Goal: Transaction & Acquisition: Book appointment/travel/reservation

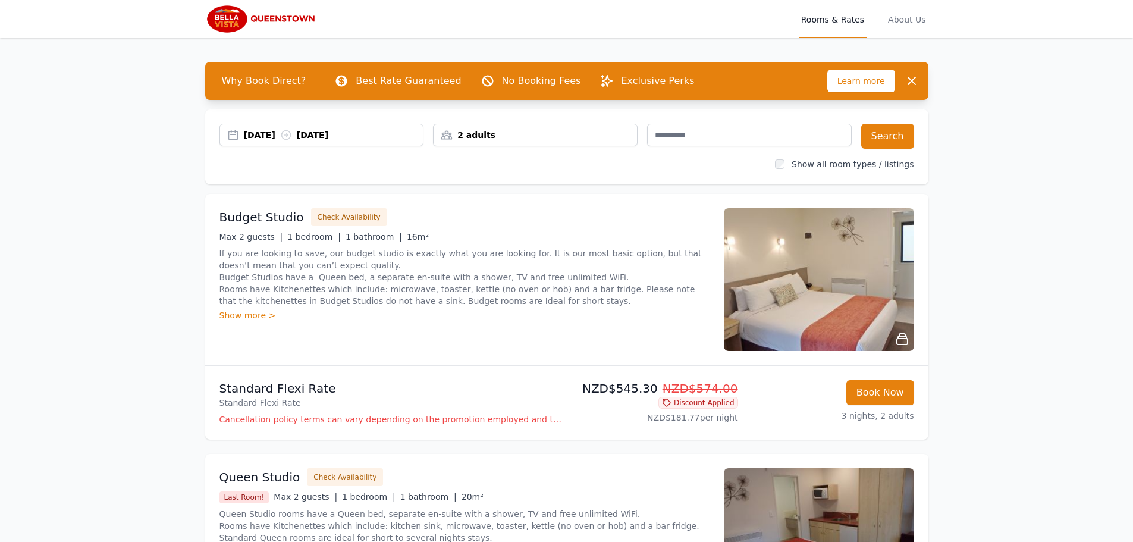
click at [345, 140] on div "[DATE] [DATE]" at bounding box center [334, 135] width 180 height 12
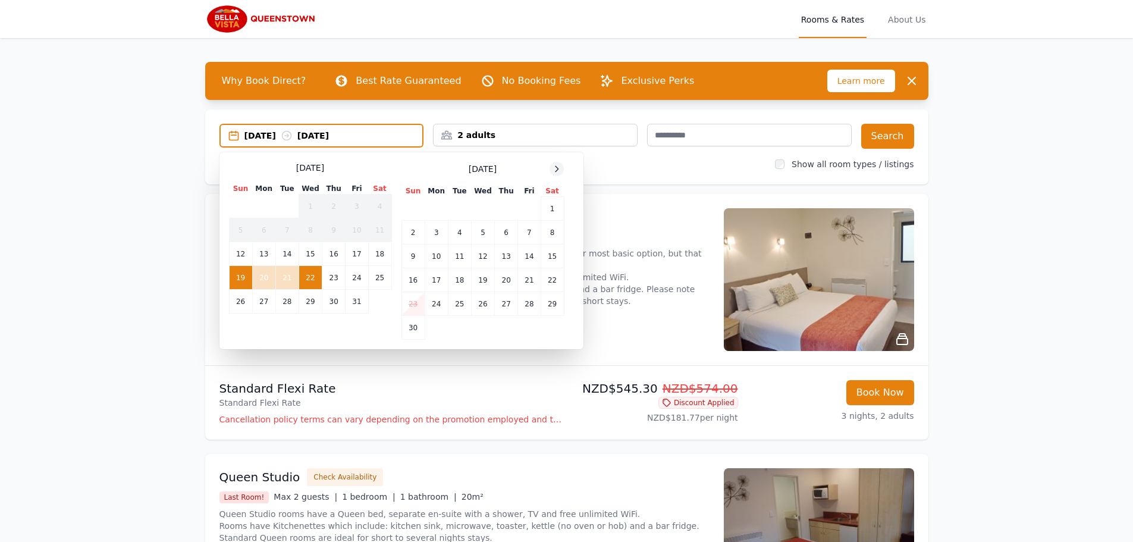
click at [557, 172] on icon at bounding box center [557, 169] width 10 height 10
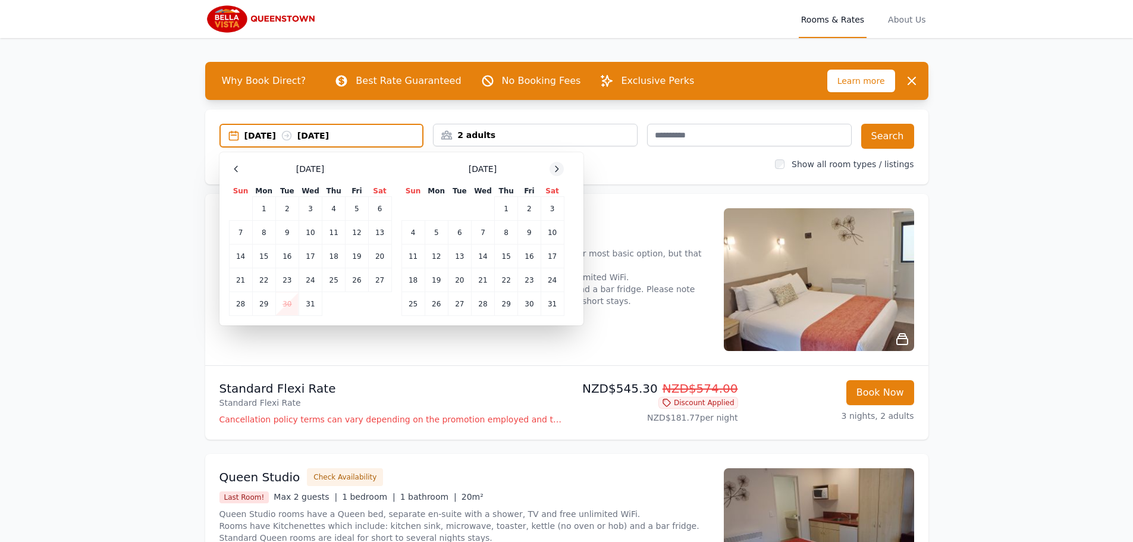
click at [557, 171] on icon at bounding box center [557, 169] width 10 height 10
click at [341, 304] on td "29" at bounding box center [333, 304] width 23 height 24
click at [381, 298] on td "31" at bounding box center [379, 304] width 23 height 24
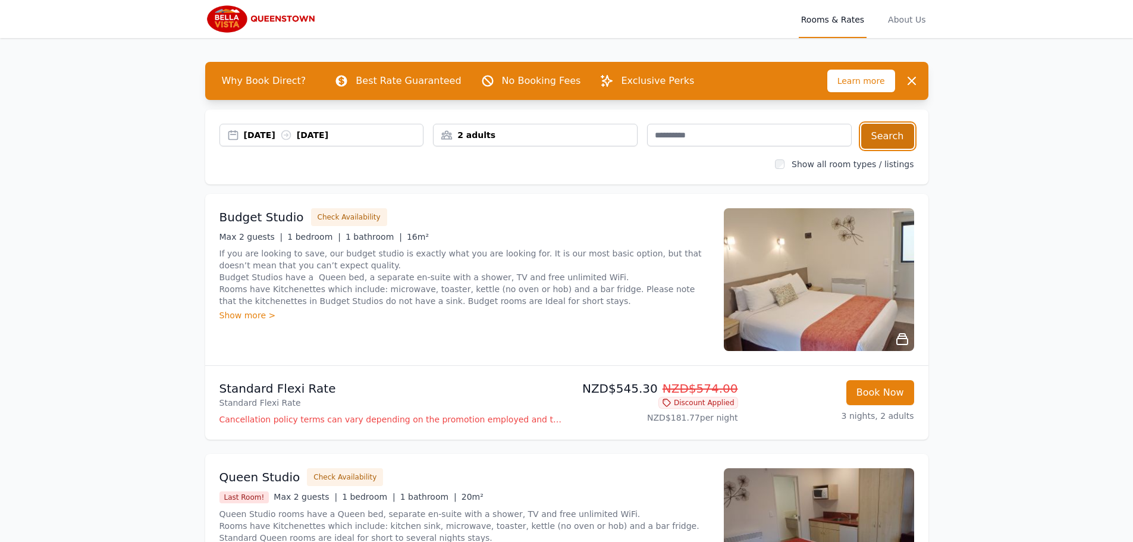
click at [894, 127] on button "Search" at bounding box center [887, 136] width 53 height 25
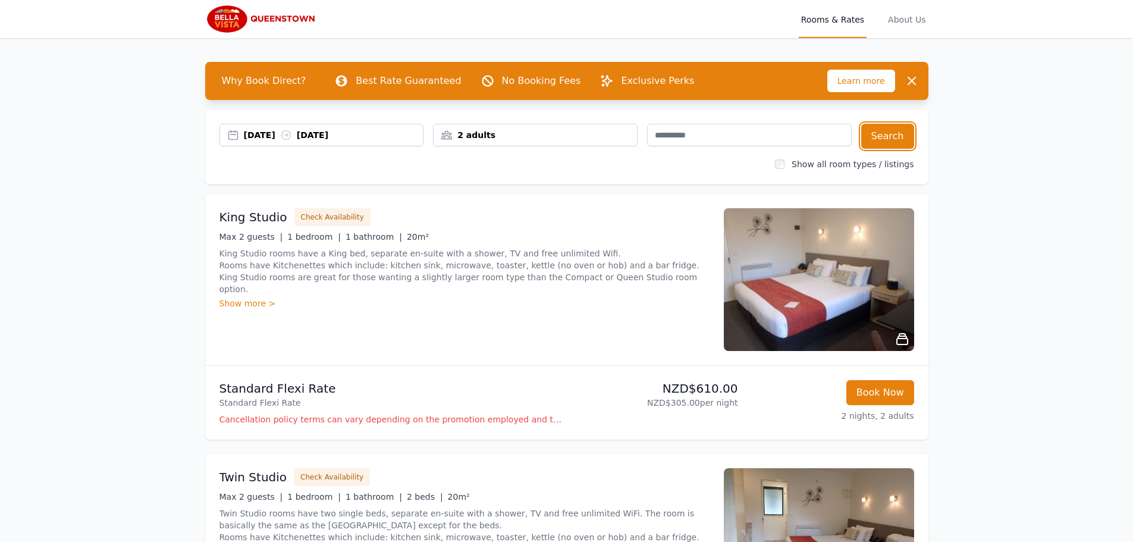
click at [558, 134] on div "2 adults" at bounding box center [535, 135] width 203 height 12
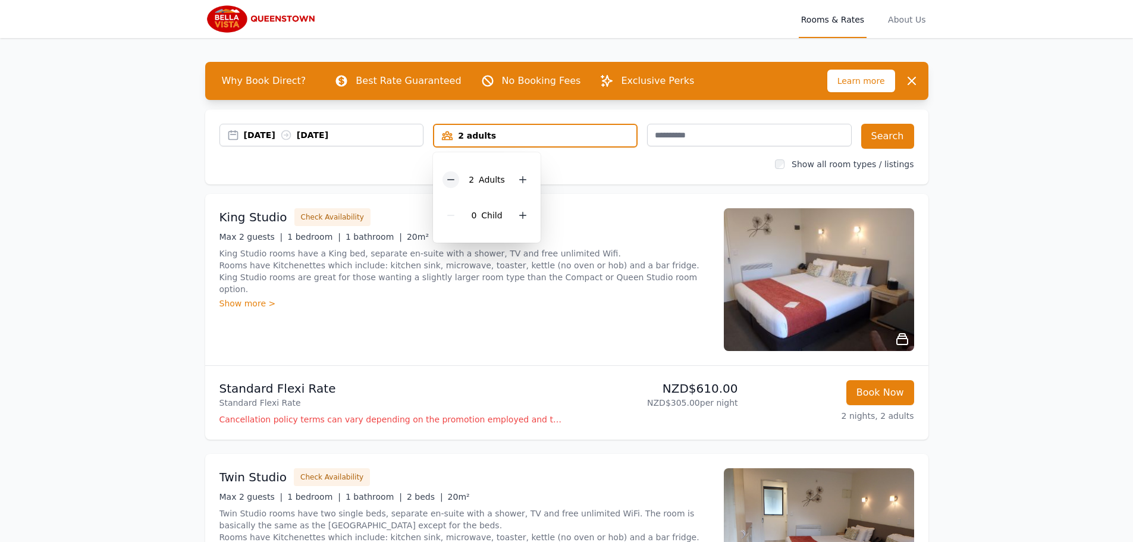
click at [451, 175] on icon at bounding box center [451, 180] width 10 height 10
click at [889, 136] on button "Search" at bounding box center [887, 136] width 53 height 25
